Goal: Task Accomplishment & Management: Complete application form

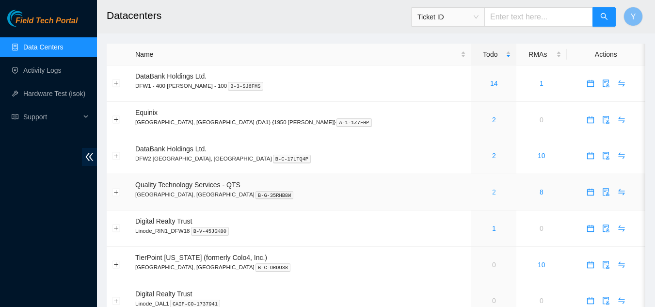
click at [492, 195] on link "2" at bounding box center [494, 192] width 4 height 8
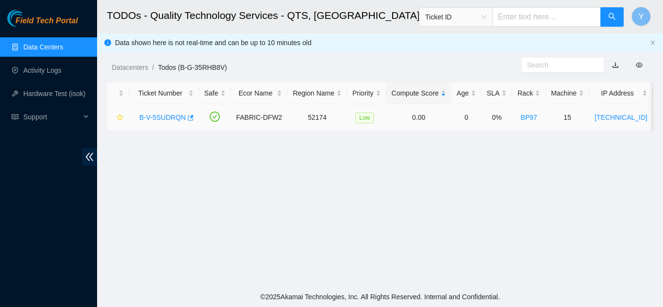
click at [164, 114] on link "B-V-5SUDRQN" at bounding box center [162, 118] width 47 height 8
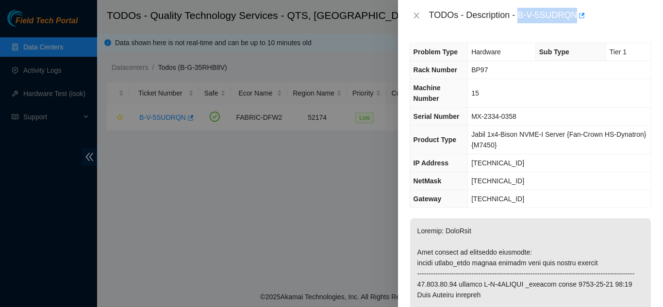
drag, startPoint x: 518, startPoint y: 16, endPoint x: 575, endPoint y: 15, distance: 56.8
click at [575, 15] on div "TODOs - Description - B-V-5SUDRQN" at bounding box center [540, 16] width 222 height 16
copy div "B-V-5SUDRQN"
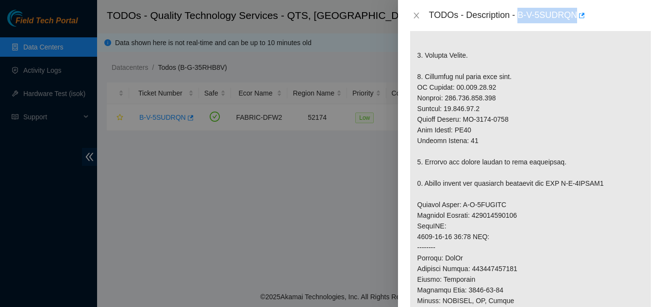
scroll to position [340, 0]
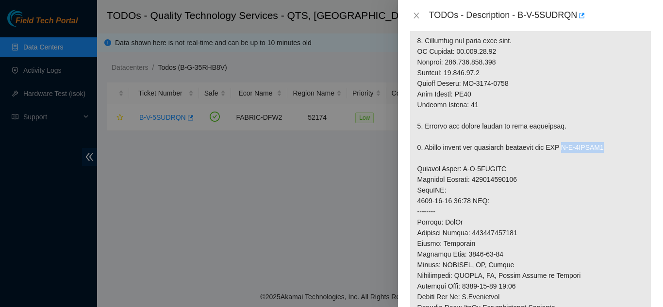
drag, startPoint x: 566, startPoint y: 158, endPoint x: 610, endPoint y: 158, distance: 44.1
click at [610, 158] on p at bounding box center [530, 163] width 241 height 569
copy p "B-V-5SXHOX6"
drag, startPoint x: 460, startPoint y: 179, endPoint x: 507, endPoint y: 180, distance: 47.1
click at [506, 179] on p at bounding box center [530, 163] width 241 height 569
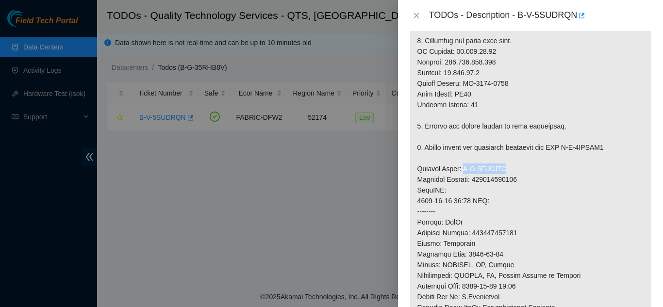
copy p "B-V-5SXHOWX"
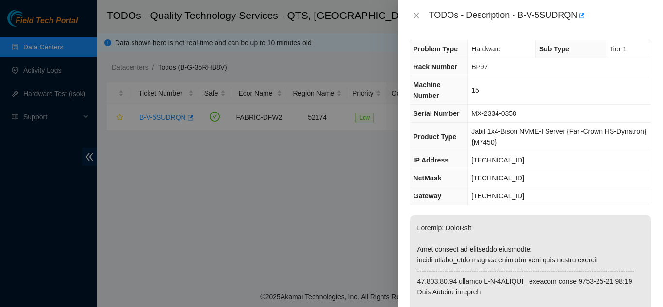
scroll to position [0, 0]
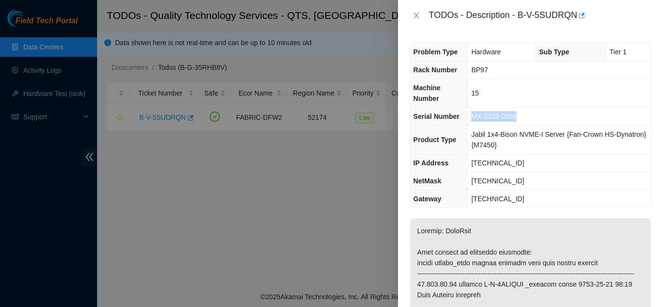
drag, startPoint x: 470, startPoint y: 116, endPoint x: 524, endPoint y: 115, distance: 53.9
click at [524, 115] on td "MX-2334-0358" at bounding box center [559, 117] width 183 height 18
copy span "MX-2334-0358"
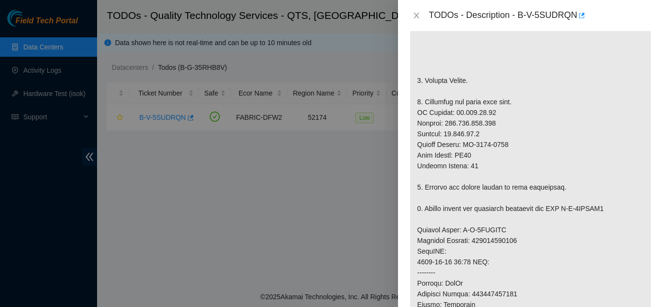
scroll to position [291, 0]
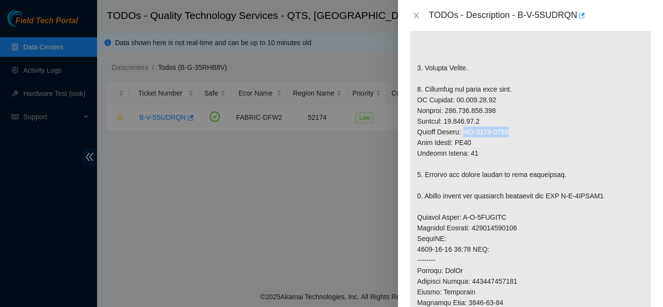
drag, startPoint x: 463, startPoint y: 143, endPoint x: 512, endPoint y: 141, distance: 49.5
click at [512, 141] on p at bounding box center [530, 211] width 241 height 569
copy p "MX-2332-0416"
drag, startPoint x: 474, startPoint y: 239, endPoint x: 527, endPoint y: 239, distance: 53.4
click at [527, 239] on p at bounding box center [530, 211] width 241 height 569
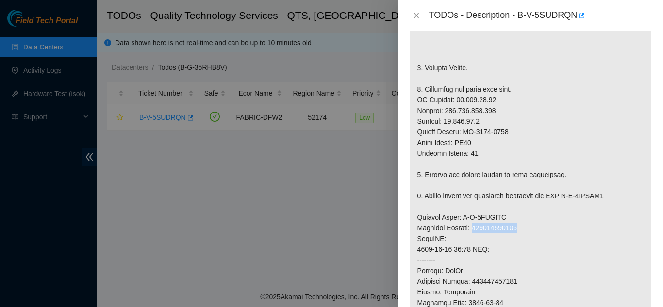
copy p "883507688078"
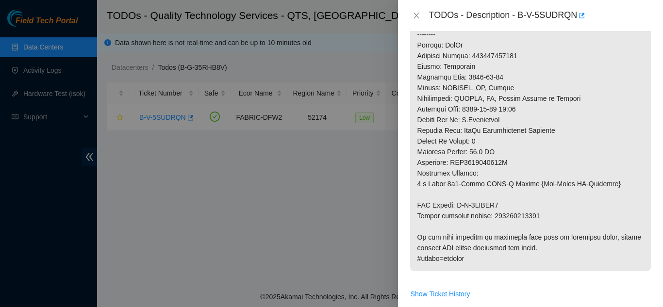
scroll to position [534, 0]
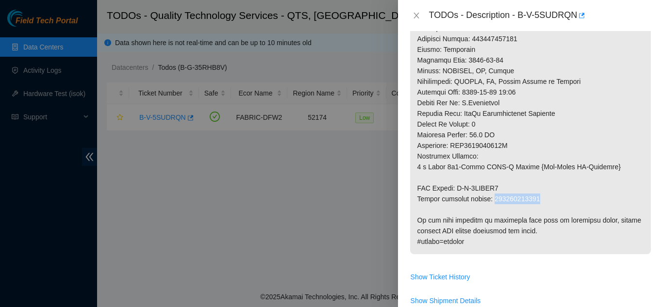
drag, startPoint x: 491, startPoint y: 209, endPoint x: 539, endPoint y: 212, distance: 48.1
copy p "883472159780"
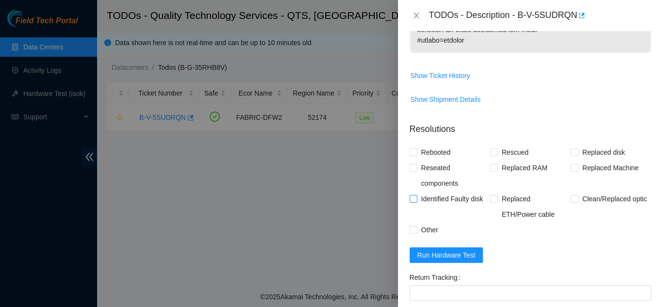
scroll to position [776, 0]
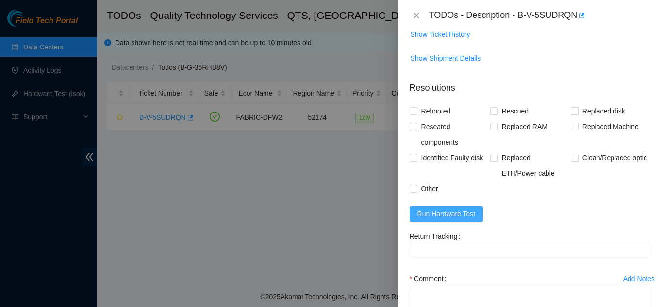
click at [456, 219] on span "Run Hardware Test" at bounding box center [446, 214] width 58 height 11
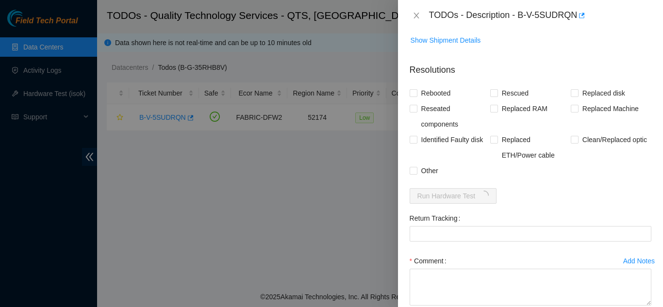
scroll to position [825, 0]
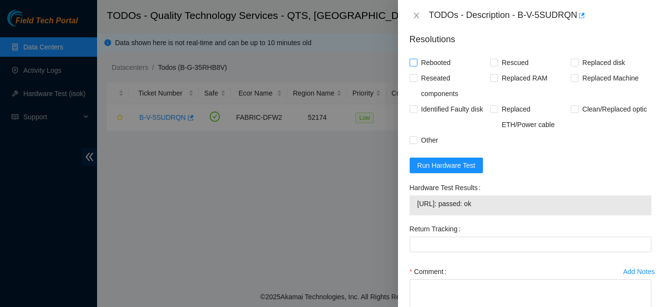
click at [411, 65] on input "Rebooted" at bounding box center [412, 62] width 7 height 7
checkbox input "true"
drag, startPoint x: 490, startPoint y: 74, endPoint x: 497, endPoint y: 78, distance: 8.2
click at [490, 65] on input "Rescued" at bounding box center [493, 62] width 7 height 7
checkbox input "true"
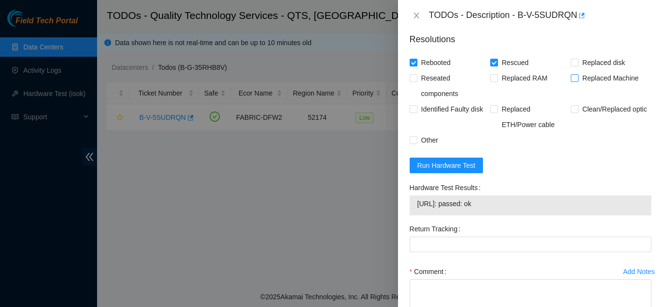
click at [570, 81] on input "Replaced Machine" at bounding box center [573, 77] width 7 height 7
checkbox input "true"
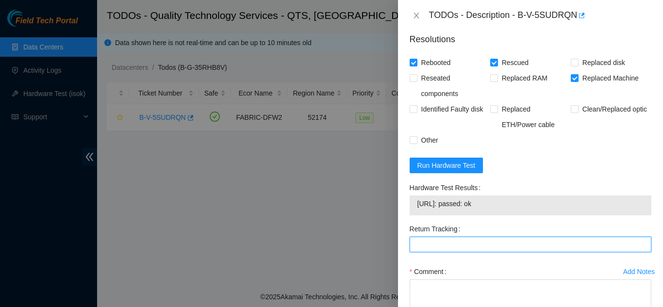
click at [433, 252] on Tracking "Return Tracking" at bounding box center [530, 245] width 242 height 16
paste Tracking "883472159780"
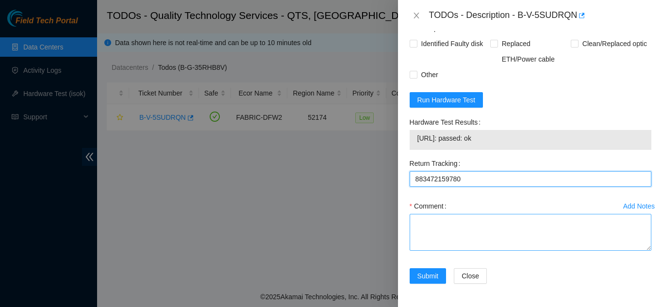
scroll to position [901, 0]
type Tracking "883472159780"
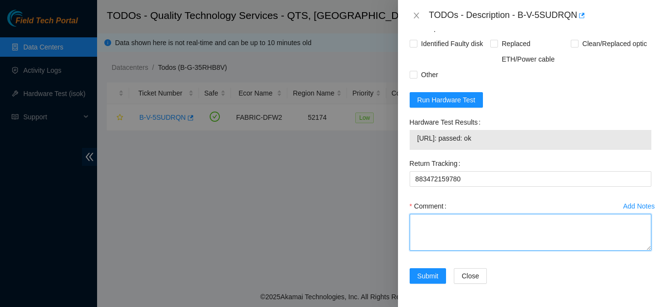
click at [430, 222] on textarea "Comment" at bounding box center [530, 232] width 242 height 37
paste textarea "Shut down machine properly, located faulty disk and replaced with new disk (S/N…"
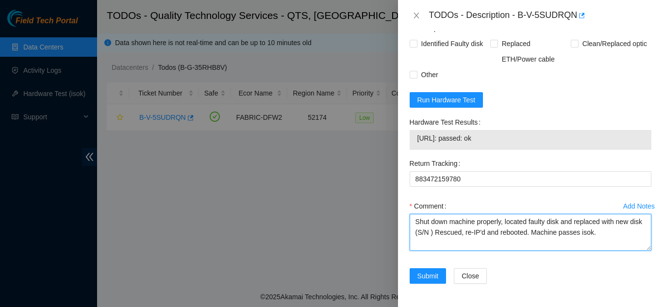
click at [443, 231] on textarea "Shut down machine properly, located faulty disk and replaced with new disk (S/N…" at bounding box center [530, 232] width 242 height 37
paste textarea "MX-2332-0416"
drag, startPoint x: 559, startPoint y: 222, endPoint x: 563, endPoint y: 227, distance: 5.9
click at [560, 222] on textarea "Shut down machine properly, located faulty disk and replaced with new disk (MX-…" at bounding box center [530, 232] width 242 height 37
click at [440, 234] on textarea "Shut down machine properly, located faulty machine and replaced with new disk (…" at bounding box center [530, 232] width 242 height 37
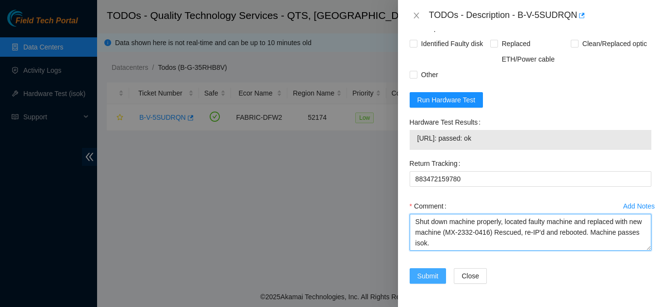
type textarea "Shut down machine properly, located faulty machine and replaced with new machin…"
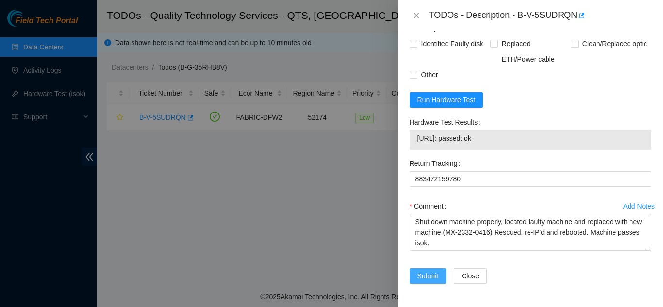
click at [423, 274] on span "Submit" at bounding box center [427, 276] width 21 height 11
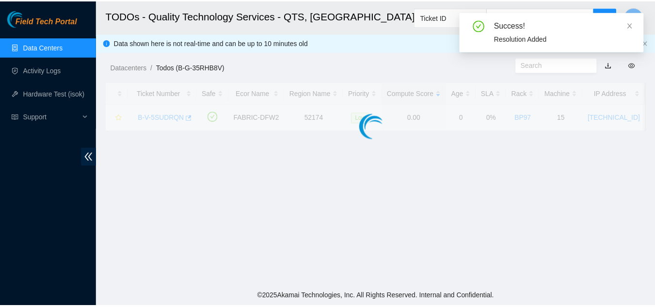
scroll to position [297, 0]
